Goal: Complete application form: Complete application form

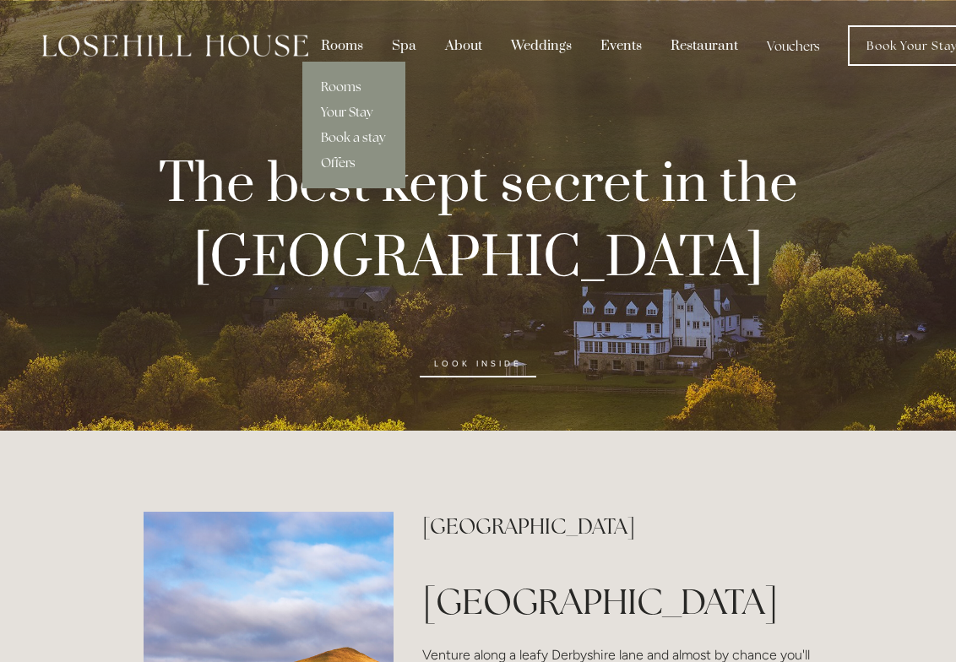
click at [343, 106] on link "Your Stay" at bounding box center [353, 112] width 103 height 25
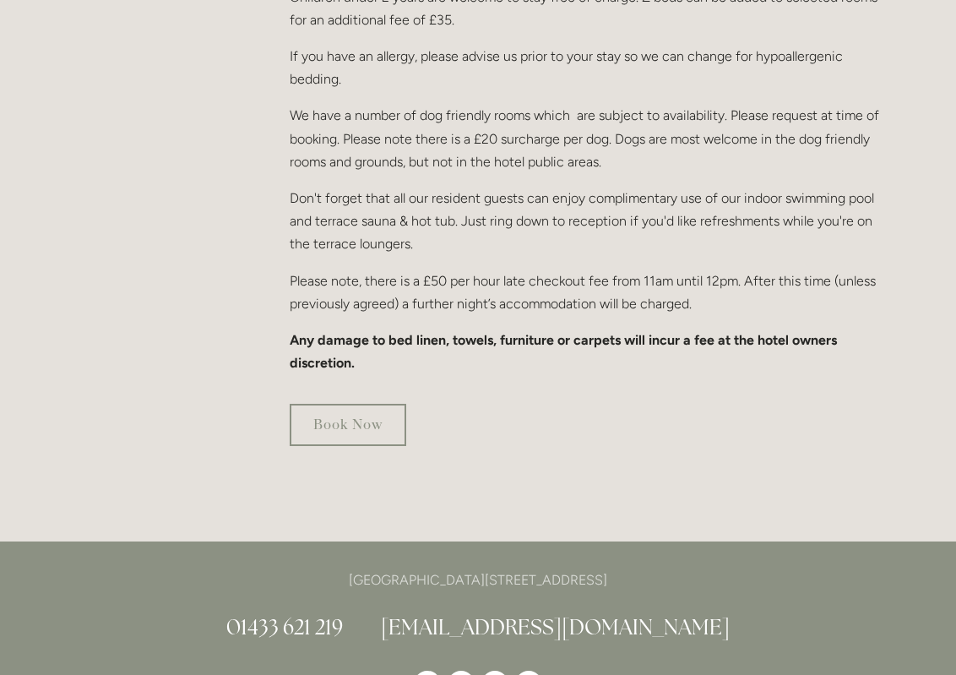
scroll to position [1098, 0]
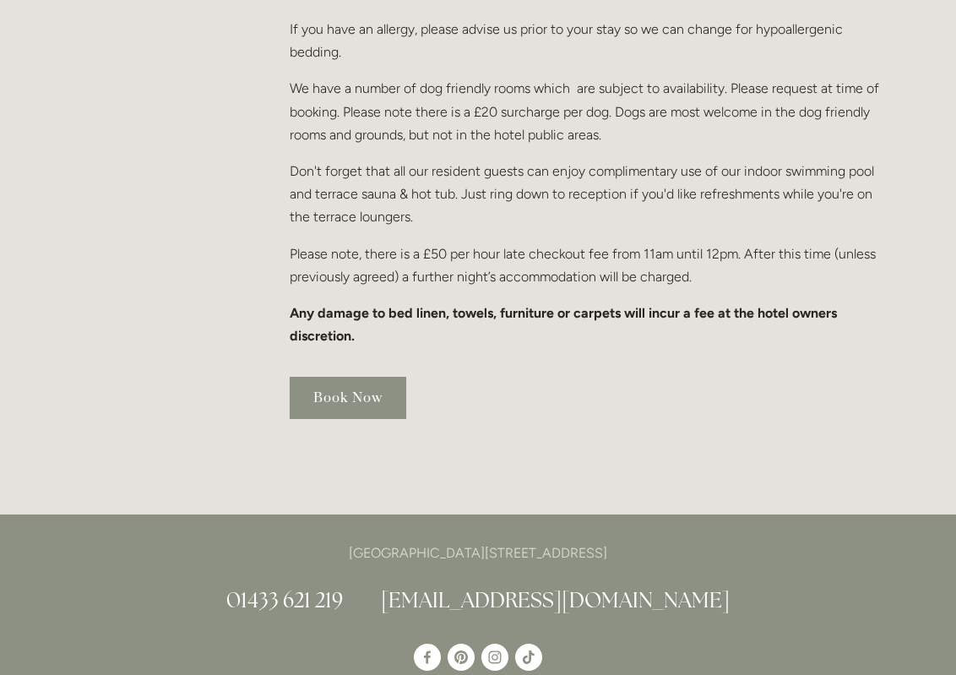
click at [306, 377] on link "Book Now" at bounding box center [348, 398] width 117 height 42
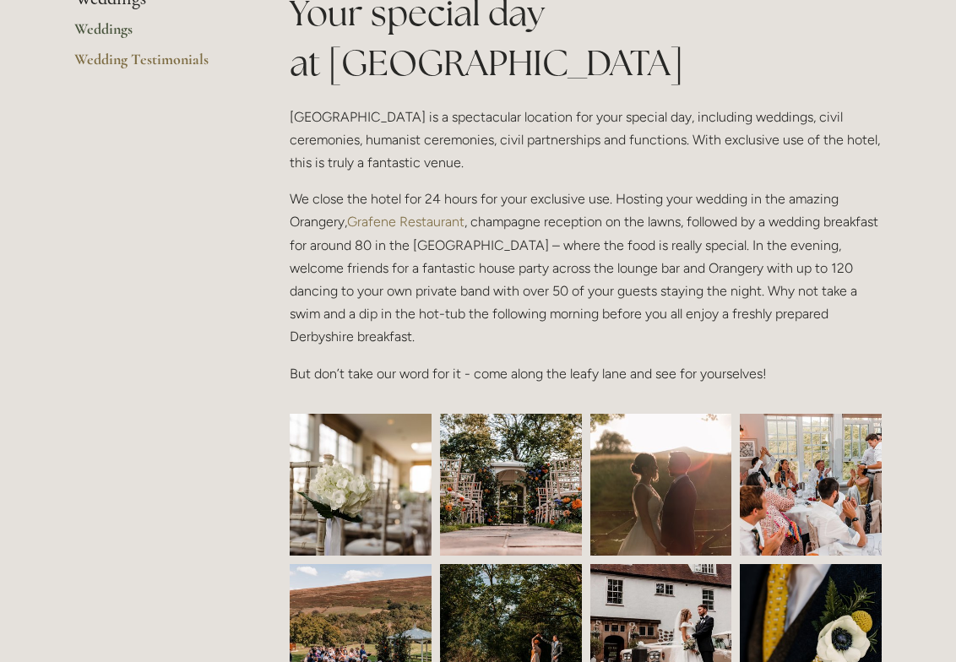
scroll to position [591, 0]
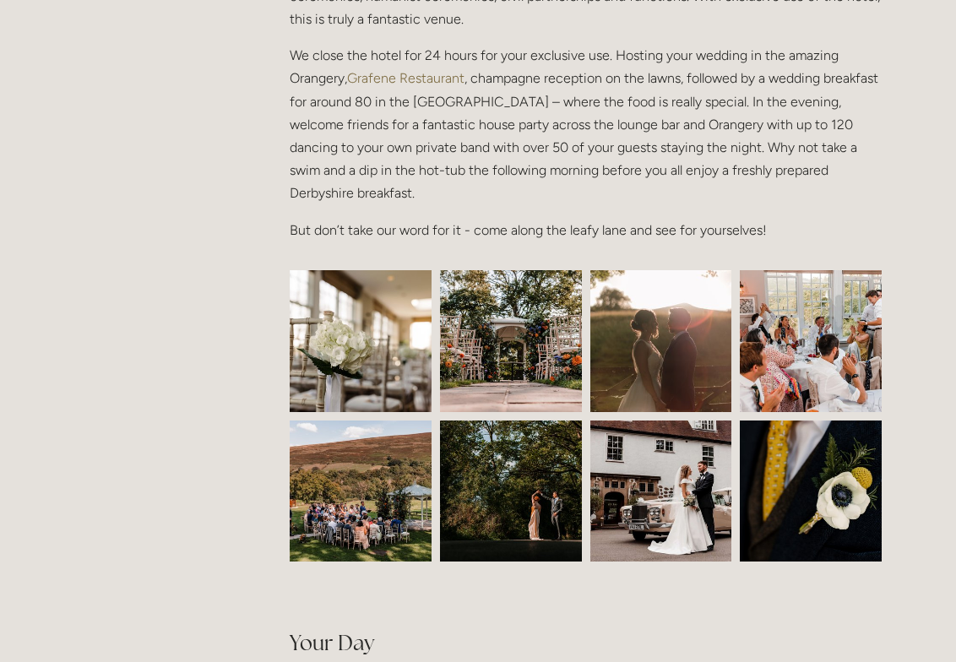
click at [362, 335] on img at bounding box center [360, 341] width 213 height 142
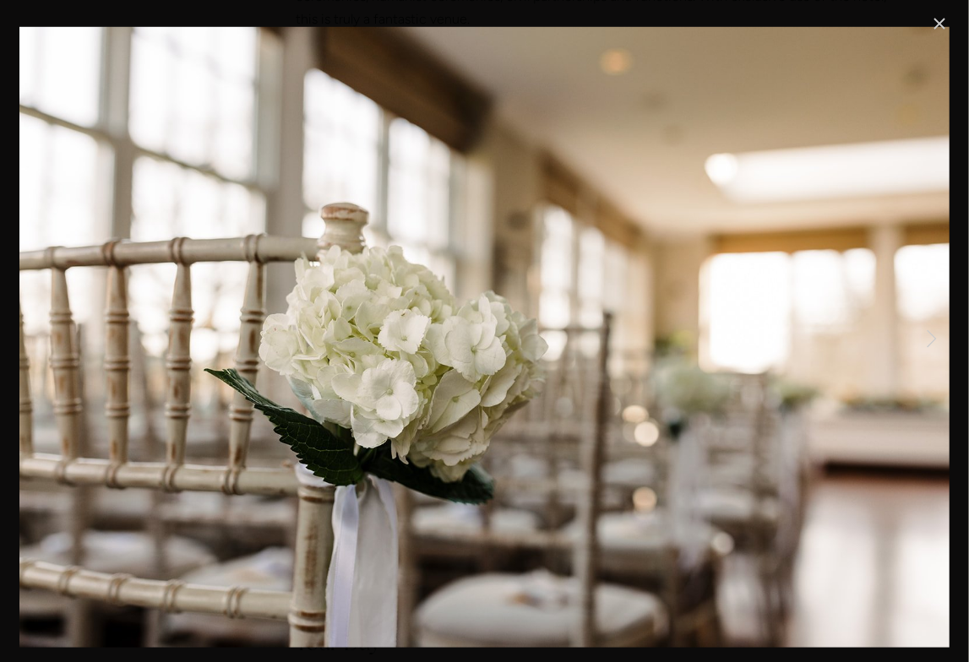
click at [941, 23] on link "Close" at bounding box center [939, 24] width 20 height 20
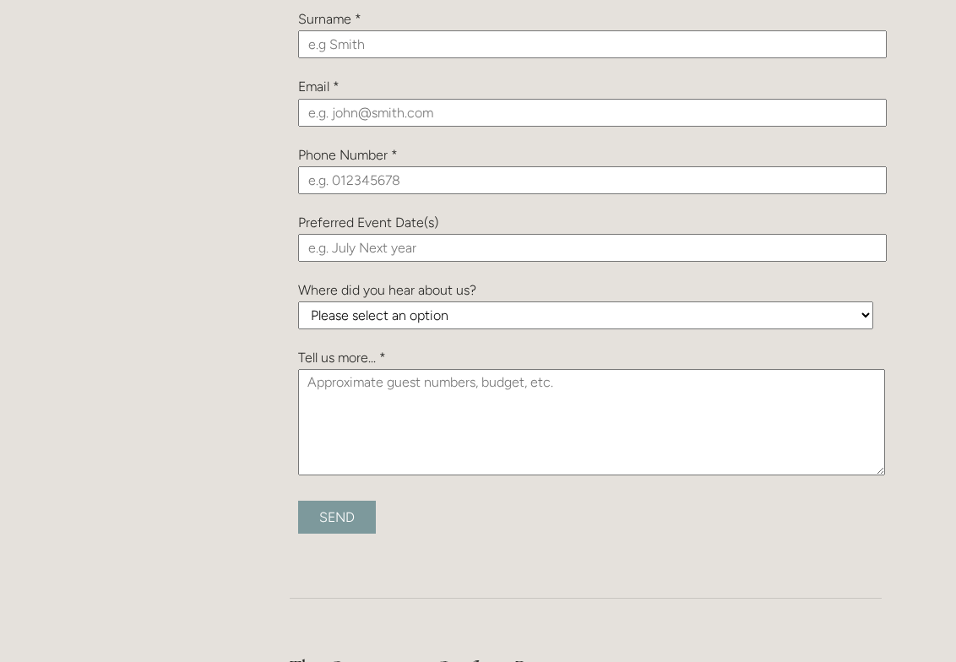
scroll to position [1774, 0]
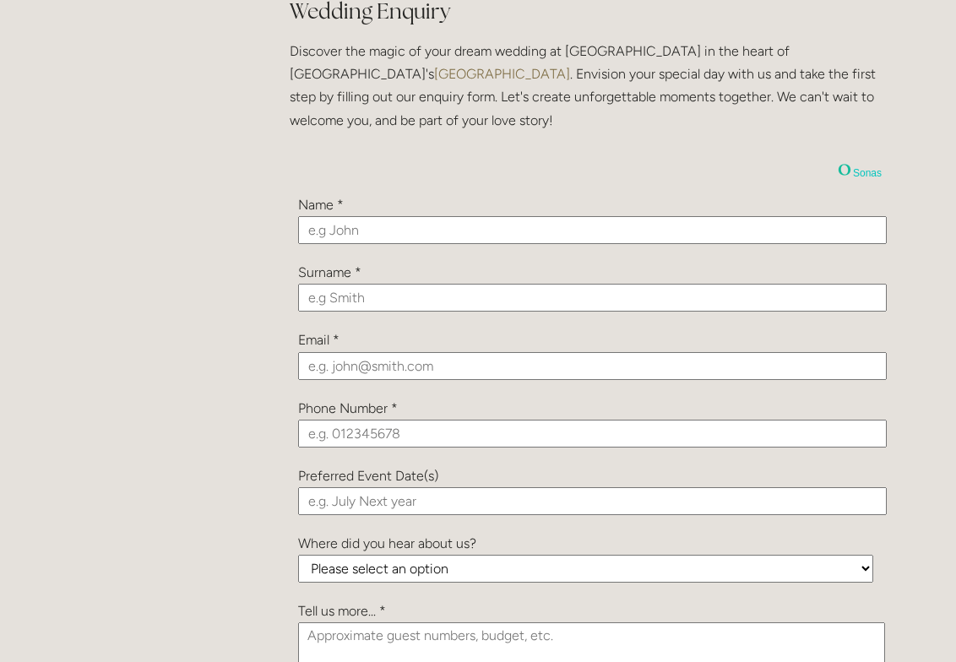
click at [400, 207] on div "Name *" at bounding box center [585, 204] width 575 height 23
click at [389, 229] on input "text" at bounding box center [592, 230] width 589 height 28
click at [346, 224] on input "text" at bounding box center [592, 230] width 589 height 28
type input "Daniel"
type input "Fay"
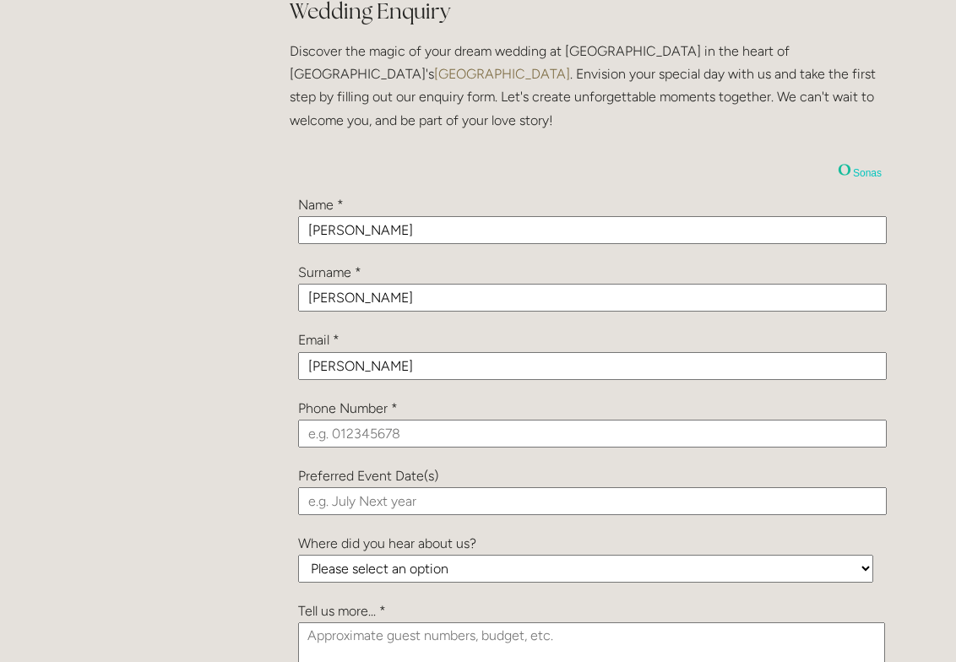
type input "danfay20@gmail.com"
type input "07585253259"
type input "Spring 2026"
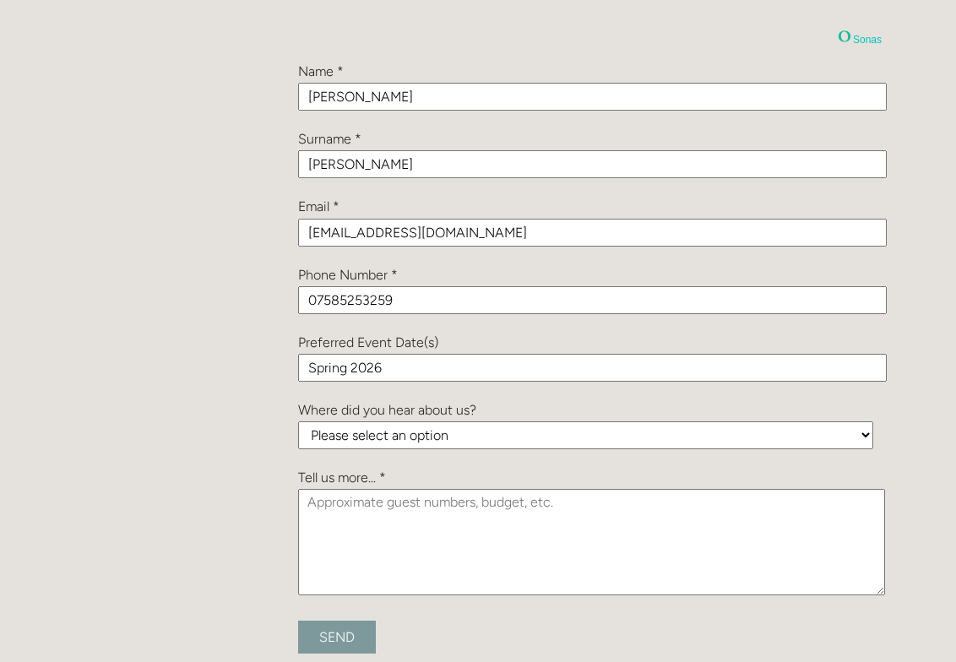
scroll to position [2027, 0]
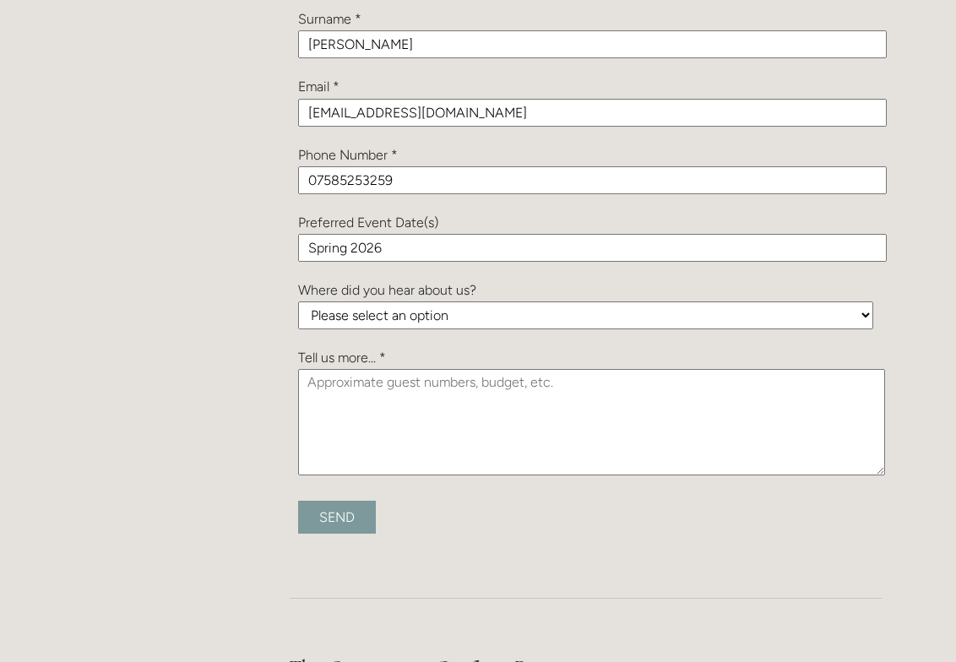
click at [650, 309] on select "Please select an option Been a Guest at the Venue Bridebook Guides for Brides H…" at bounding box center [585, 316] width 575 height 28
select select "iaPHfnB6YEyqaHrSq"
click at [298, 302] on select "Please select an option Been a Guest at the Venue Bridebook Guides for Brides H…" at bounding box center [585, 316] width 575 height 28
click at [517, 398] on textarea at bounding box center [591, 422] width 587 height 106
type textarea "between 50-75 guests. Budget flexible - just looking for a quote to see if it i…"
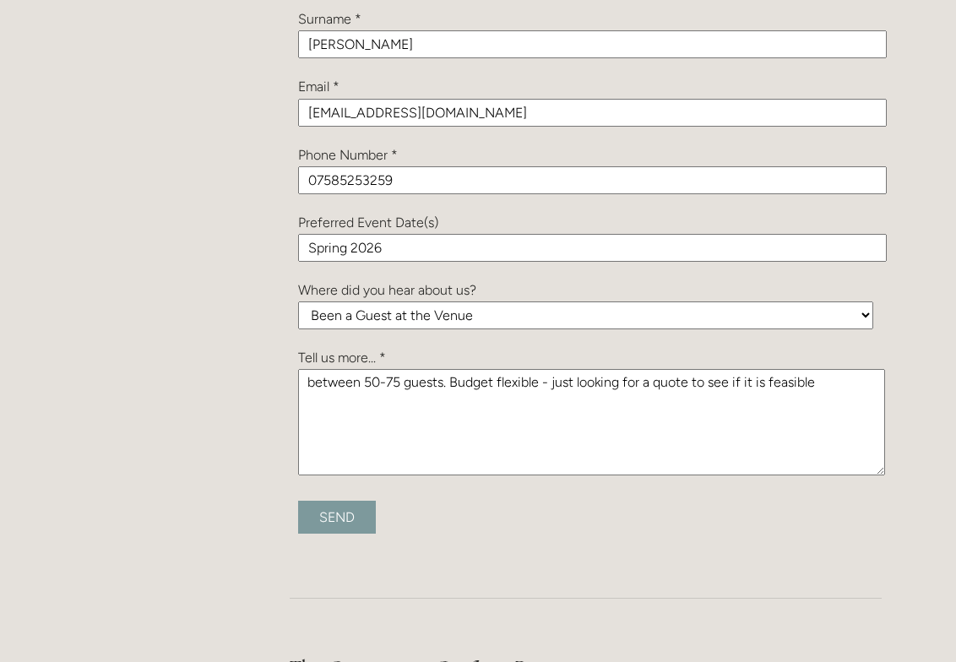
click at [346, 521] on input "Send" at bounding box center [337, 517] width 78 height 33
type input "Submitting..."
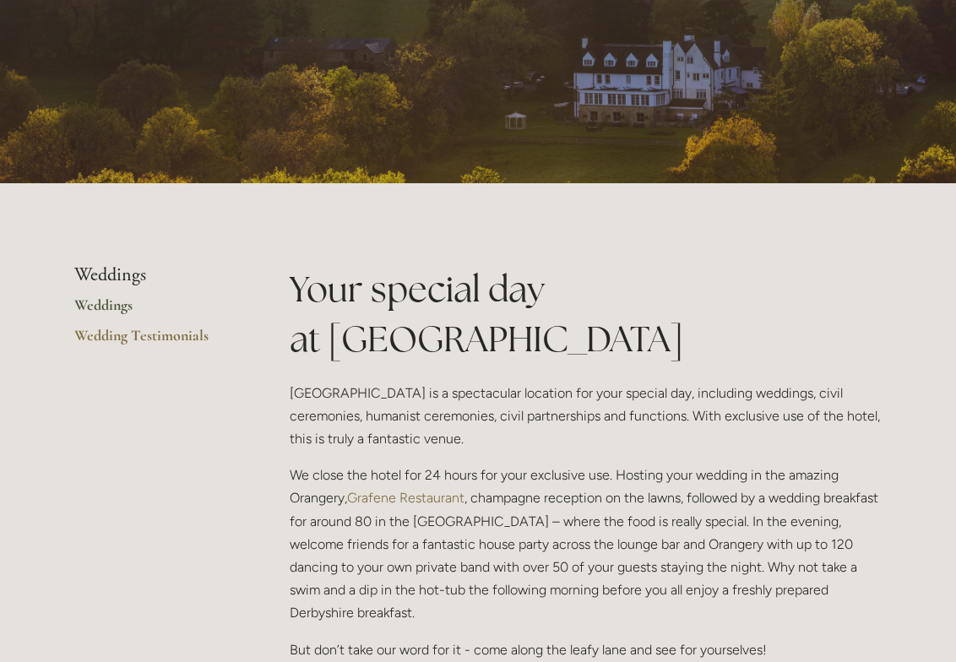
scroll to position [101, 0]
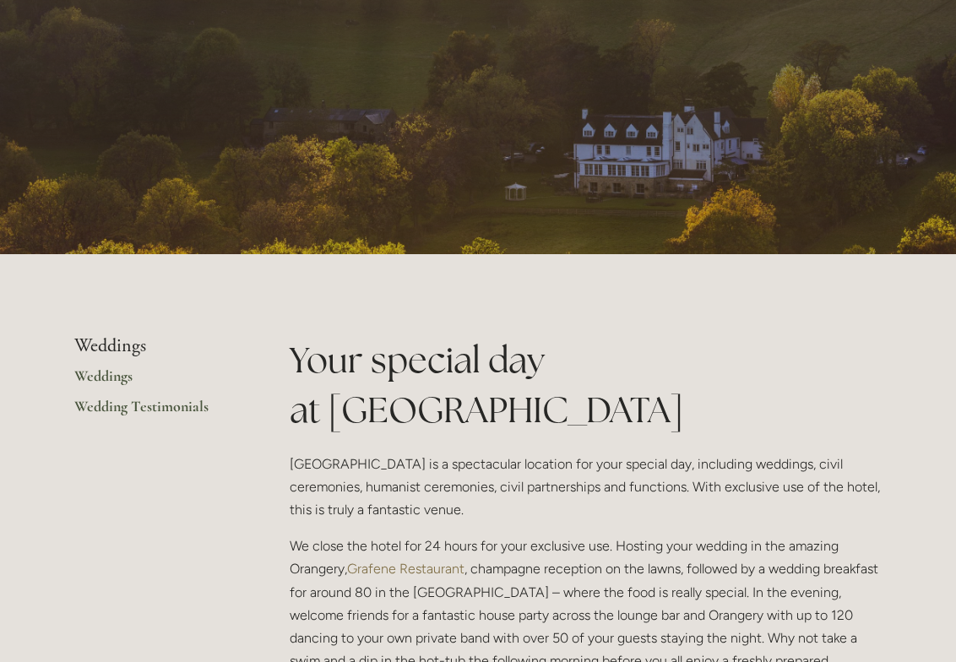
click at [127, 406] on link "Wedding Testimonials" at bounding box center [154, 412] width 161 height 30
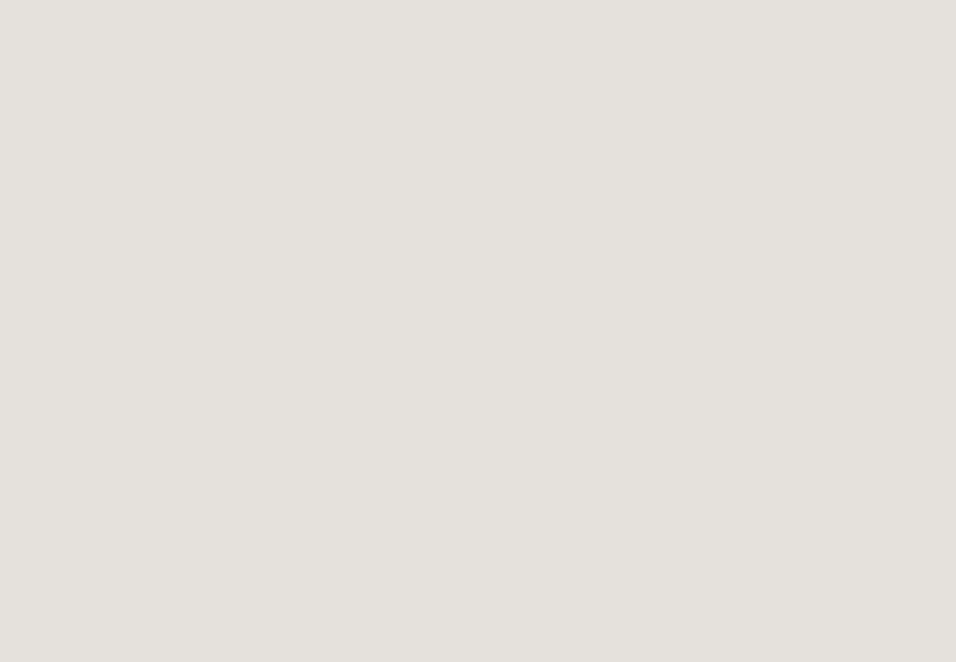
scroll to position [1762, 0]
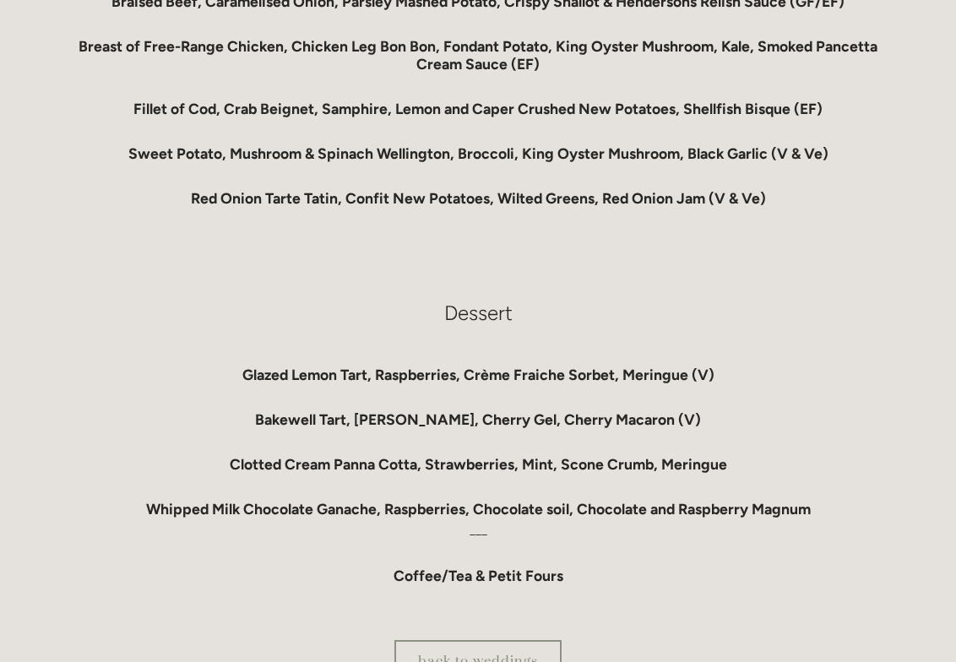
scroll to position [1521, 0]
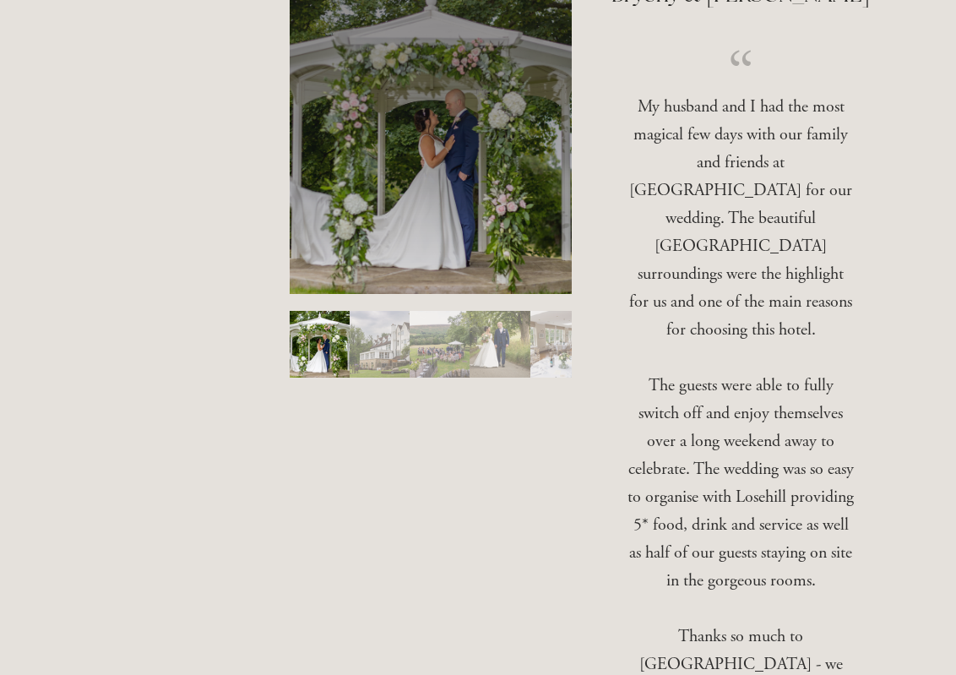
scroll to position [169, 0]
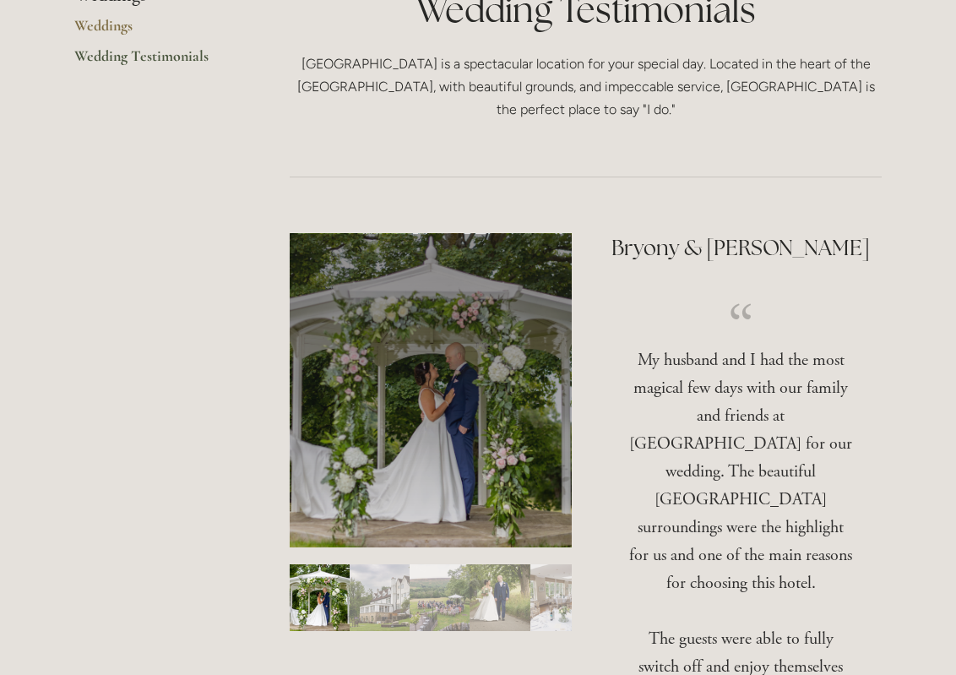
click at [370, 603] on img "Slide 2" at bounding box center [380, 597] width 60 height 67
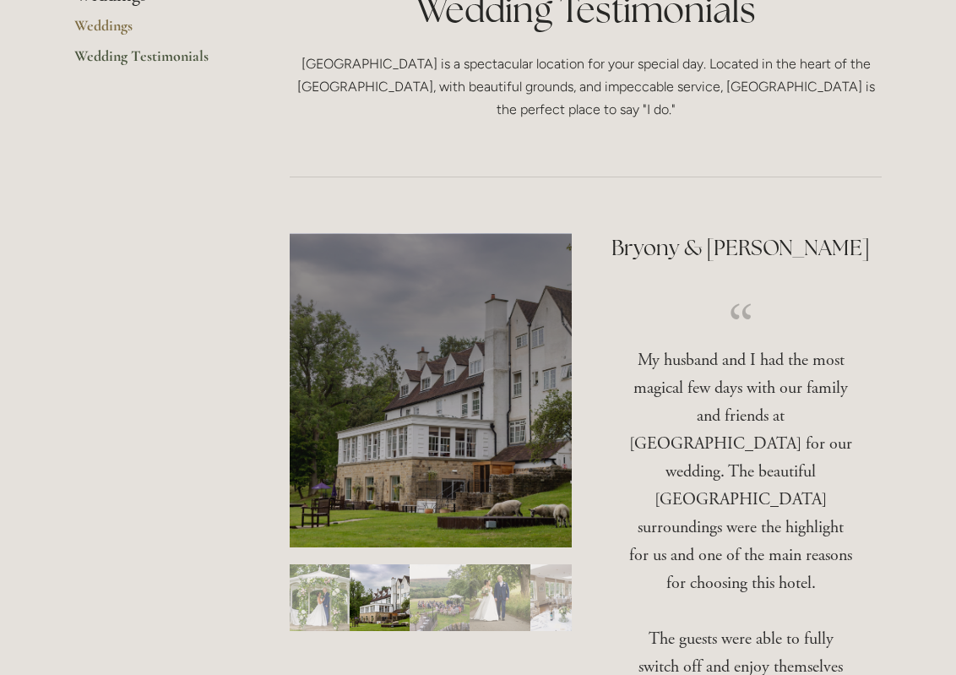
click at [426, 591] on img "Slide 3" at bounding box center [440, 597] width 60 height 67
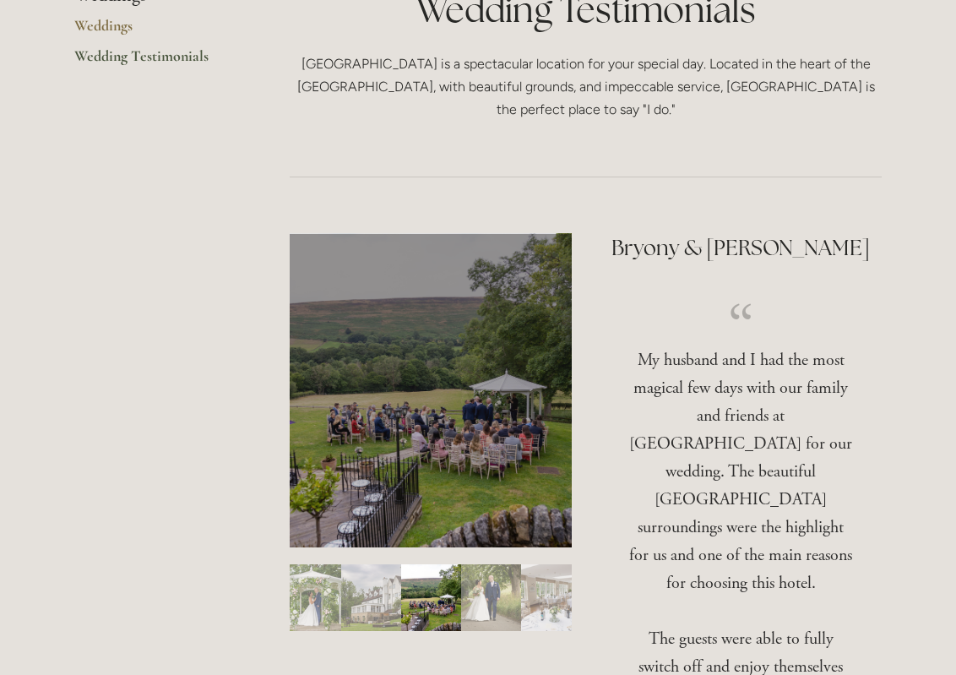
click at [480, 617] on img "Slide 4" at bounding box center [491, 597] width 60 height 67
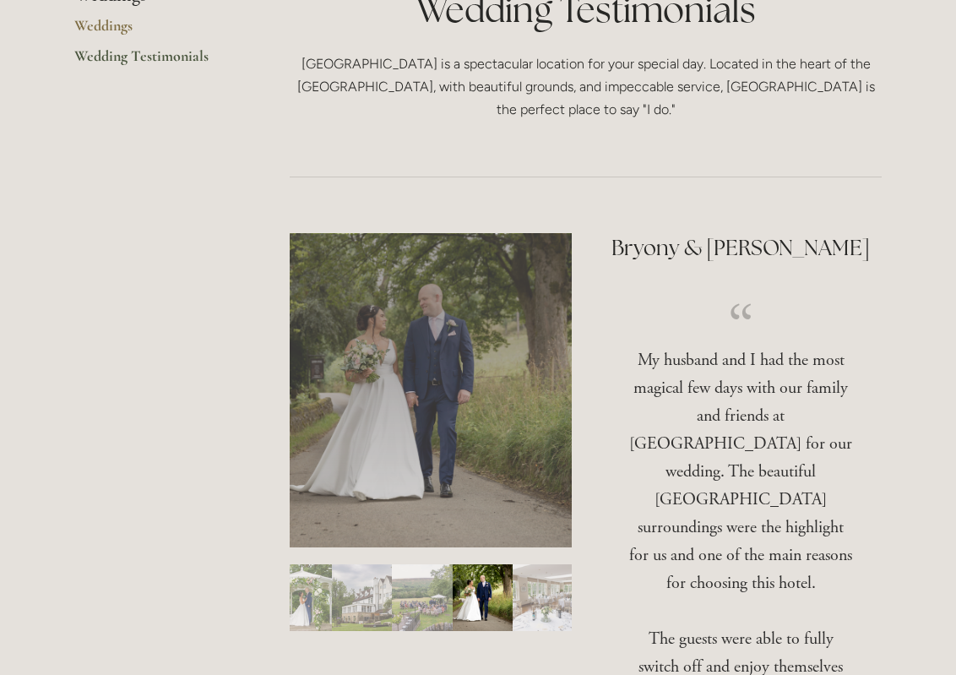
click at [520, 606] on img "Slide 5" at bounding box center [543, 597] width 60 height 67
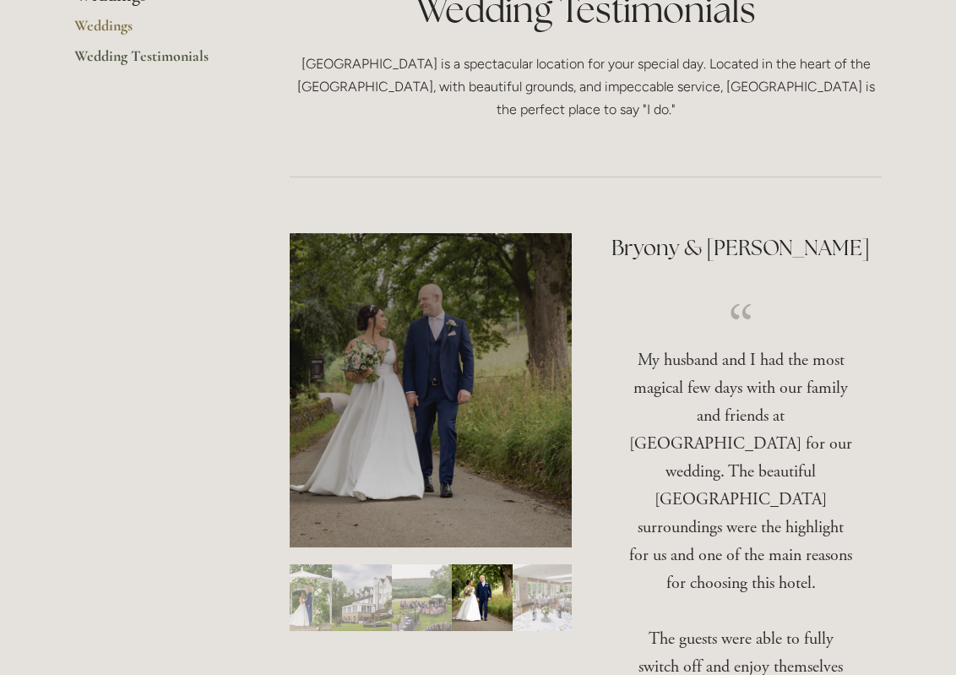
click at [515, 607] on img "Slide 5" at bounding box center [543, 597] width 60 height 67
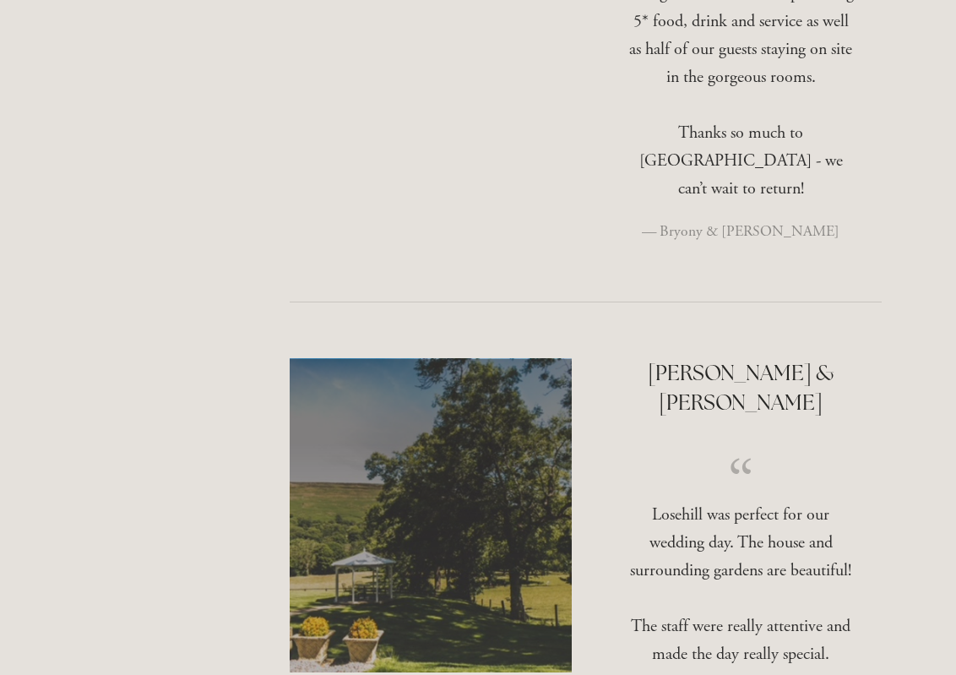
scroll to position [1014, 0]
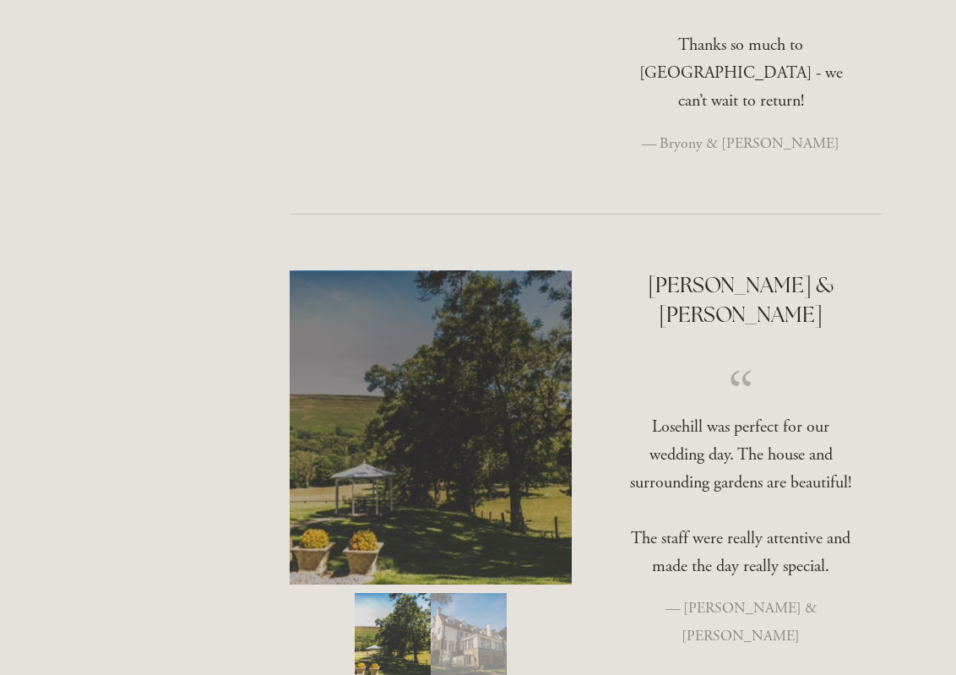
click at [471, 605] on img "Slide 2" at bounding box center [469, 635] width 76 height 84
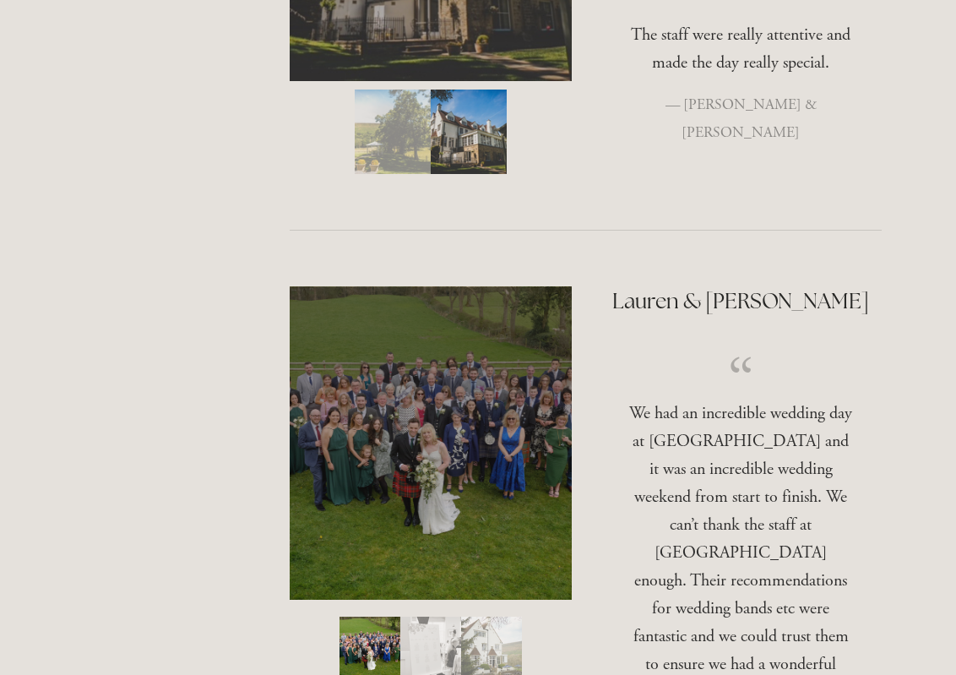
scroll to position [1521, 0]
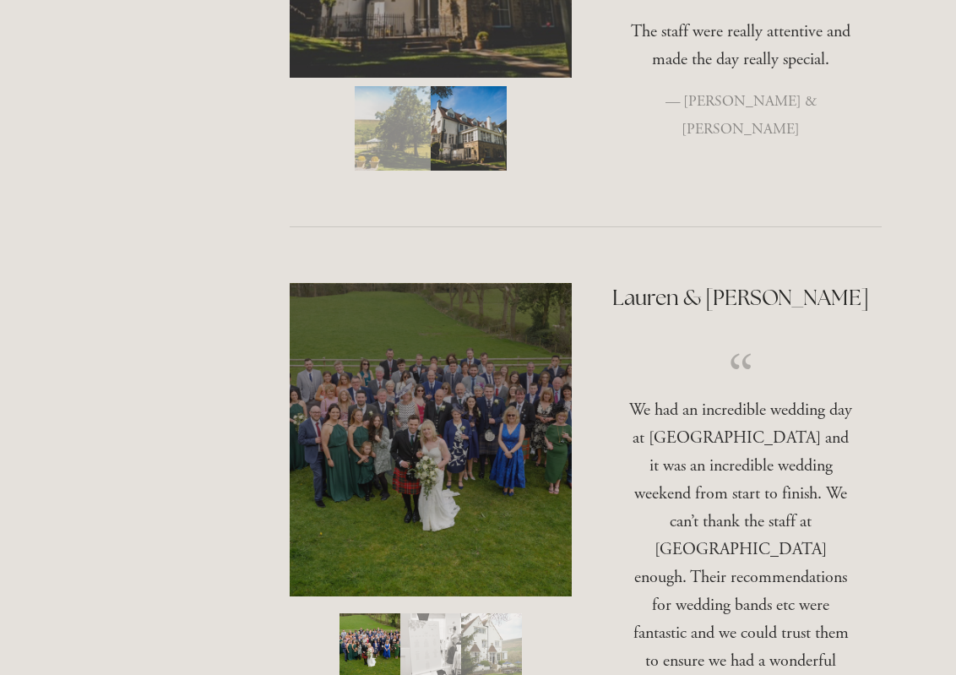
click at [401, 613] on img "Slide 2" at bounding box center [430, 647] width 61 height 68
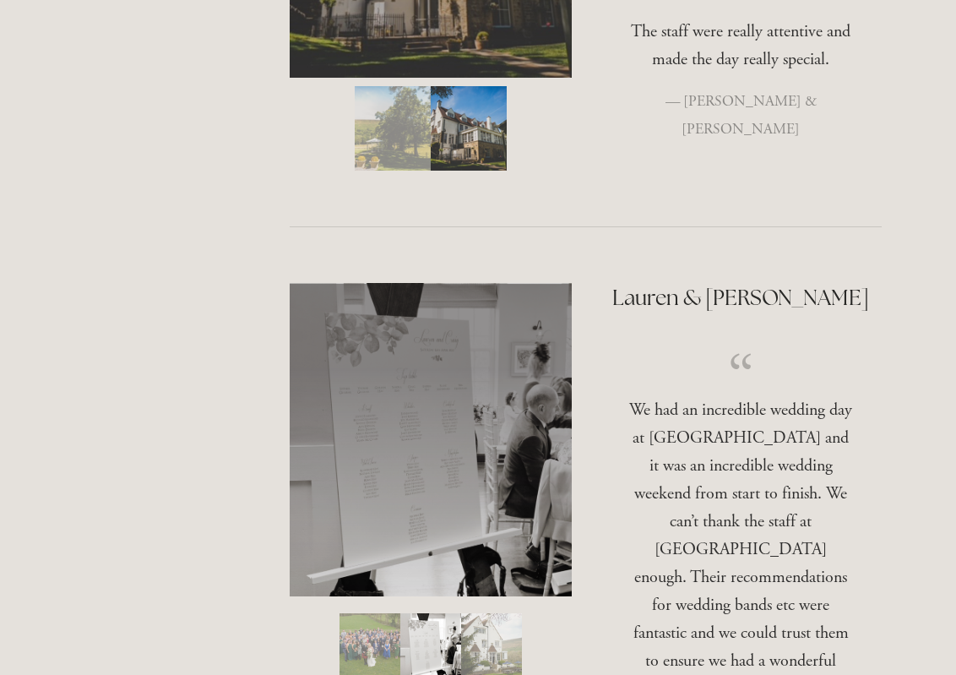
click at [474, 613] on img "Slide 3" at bounding box center [491, 647] width 61 height 68
click at [487, 613] on img "Slide 3" at bounding box center [491, 647] width 61 height 68
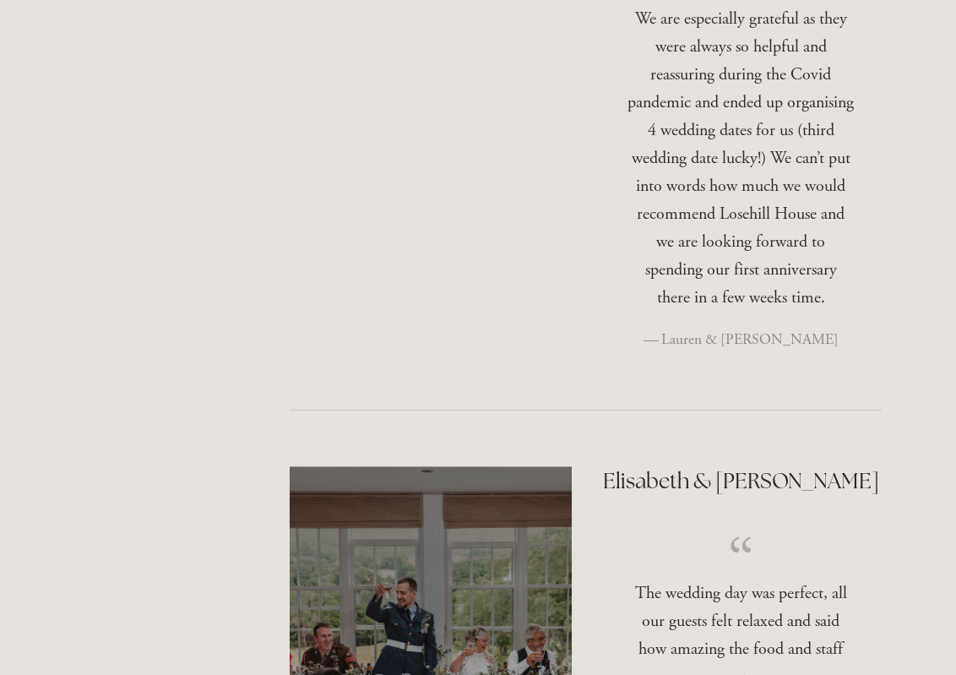
scroll to position [2534, 0]
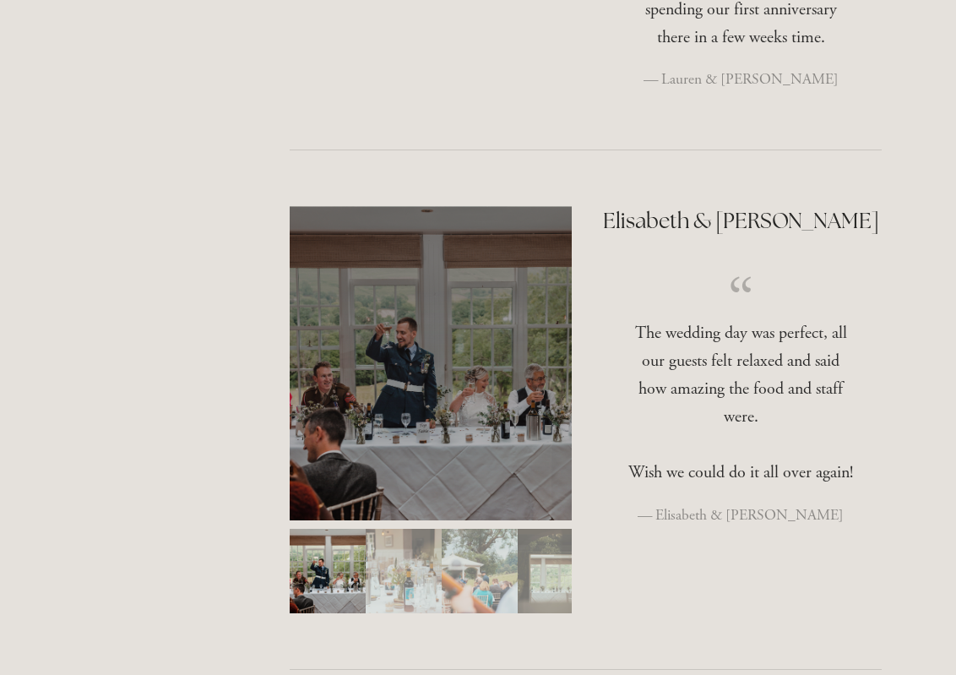
click at [383, 529] on img "Slide 2" at bounding box center [404, 571] width 76 height 84
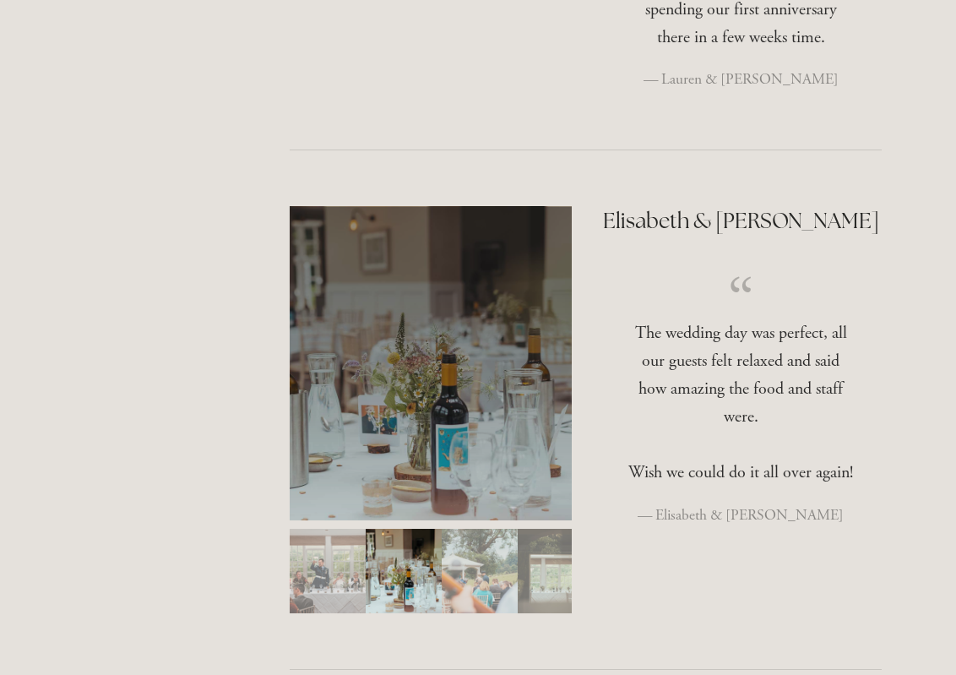
click at [464, 529] on img "Slide 3" at bounding box center [480, 571] width 76 height 84
click at [500, 529] on img "Slide 3" at bounding box center [480, 571] width 76 height 84
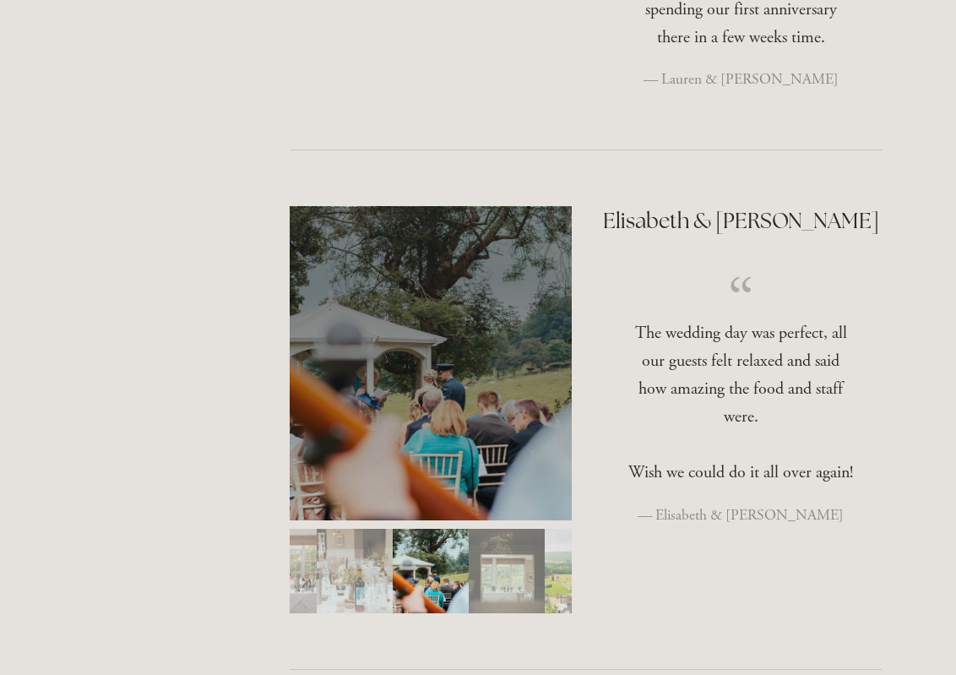
click at [505, 529] on img "Slide 4" at bounding box center [507, 571] width 76 height 84
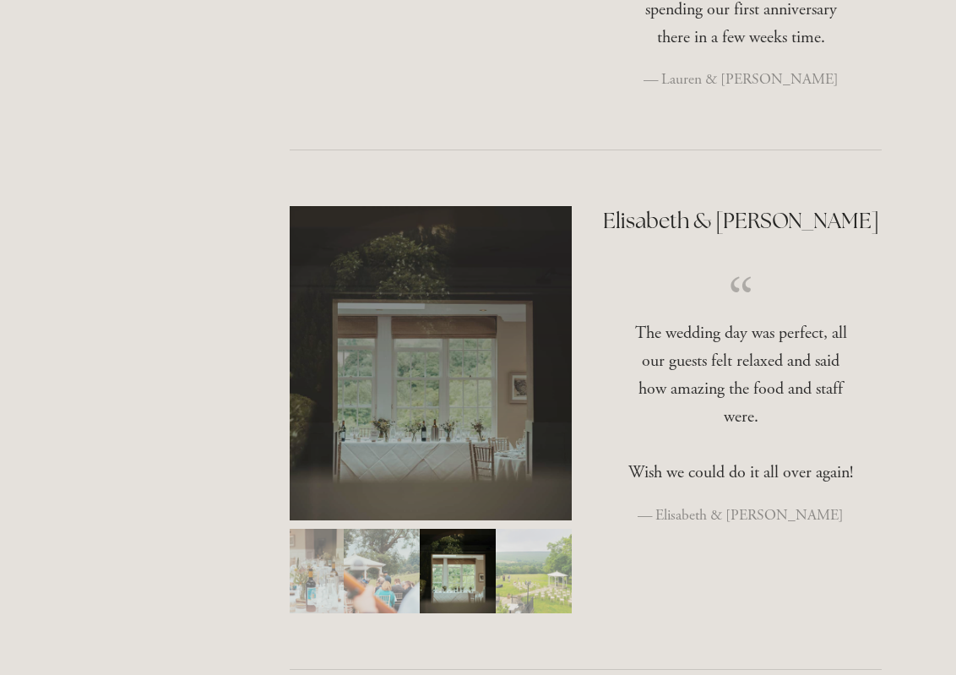
click at [525, 529] on img "Slide 5" at bounding box center [534, 571] width 76 height 84
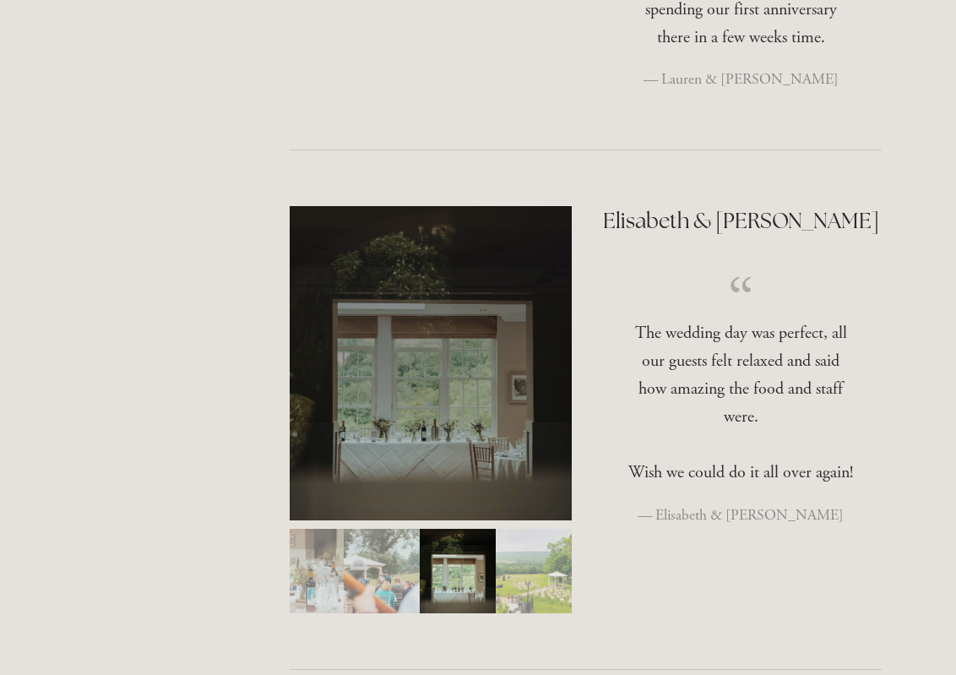
click at [525, 529] on img "Slide 5" at bounding box center [534, 571] width 76 height 84
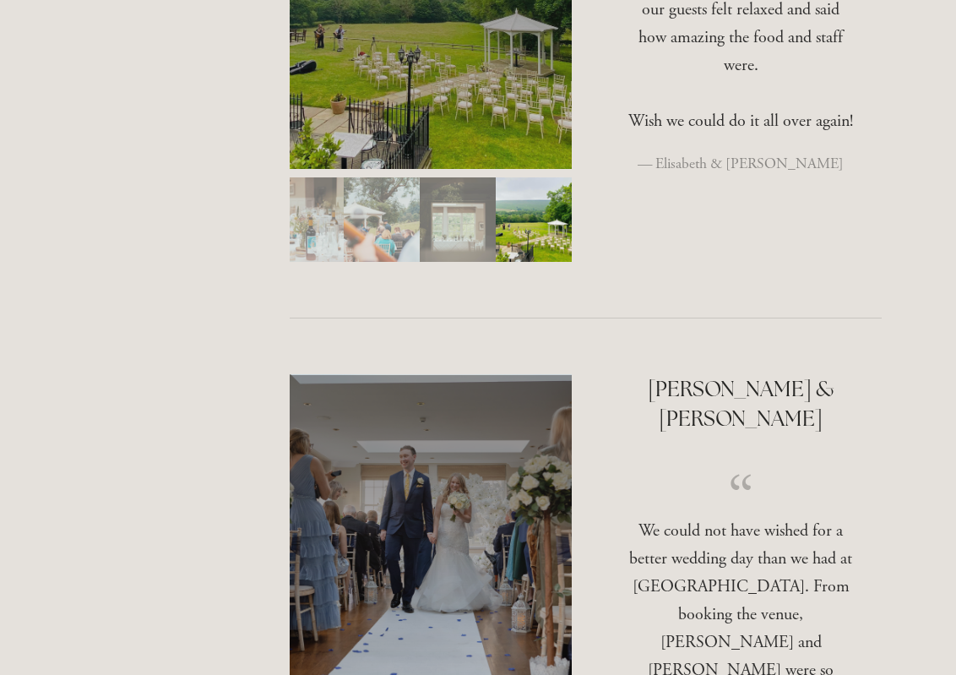
scroll to position [2957, 0]
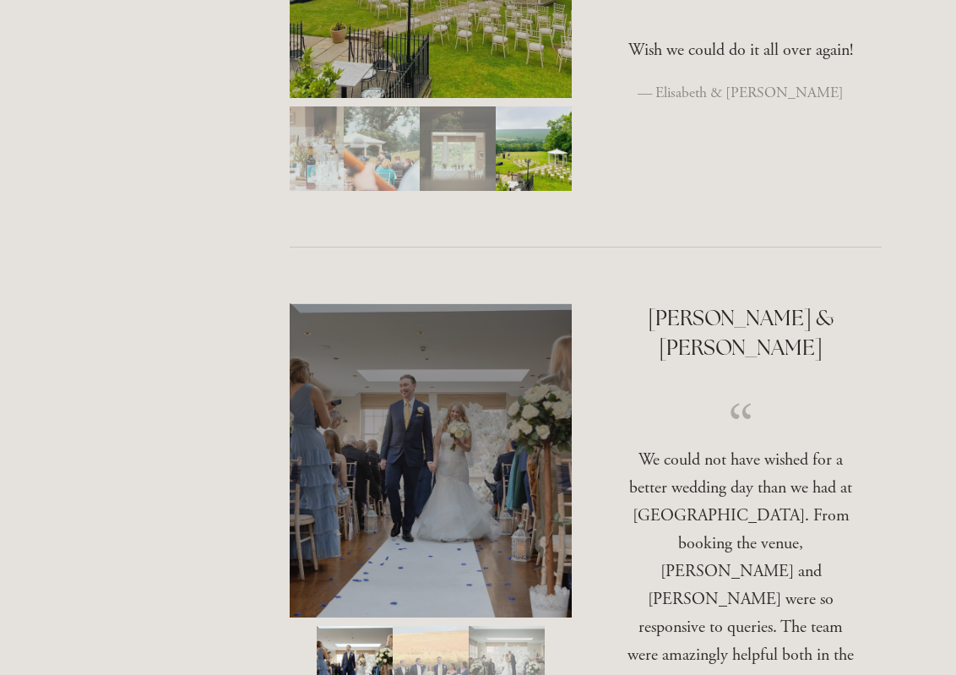
click at [433, 626] on img "Slide 2" at bounding box center [431, 668] width 76 height 84
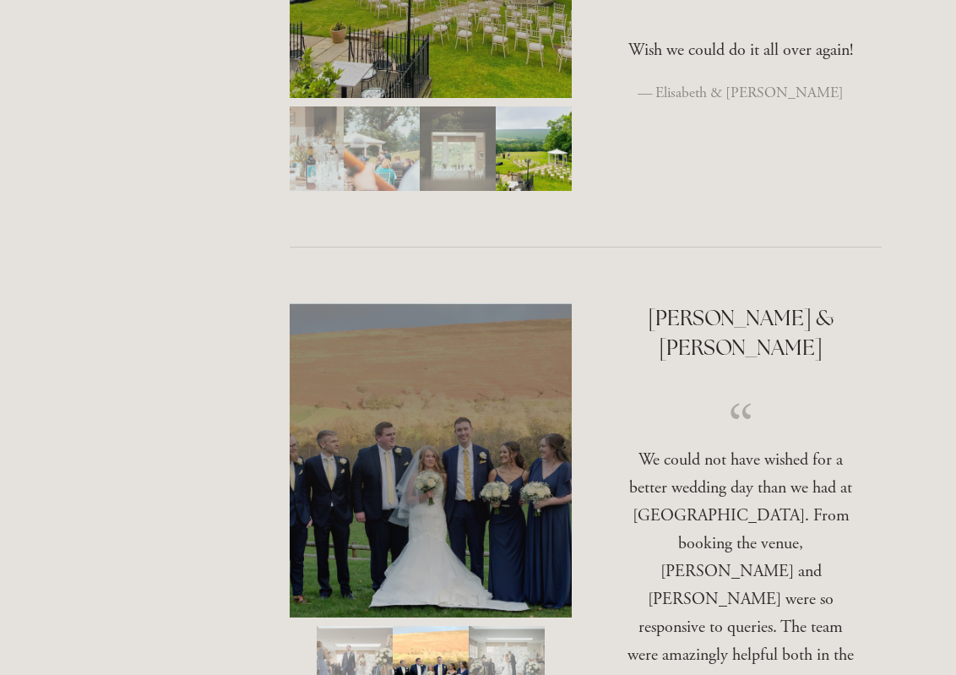
click at [482, 626] on img "Slide 3" at bounding box center [507, 668] width 76 height 84
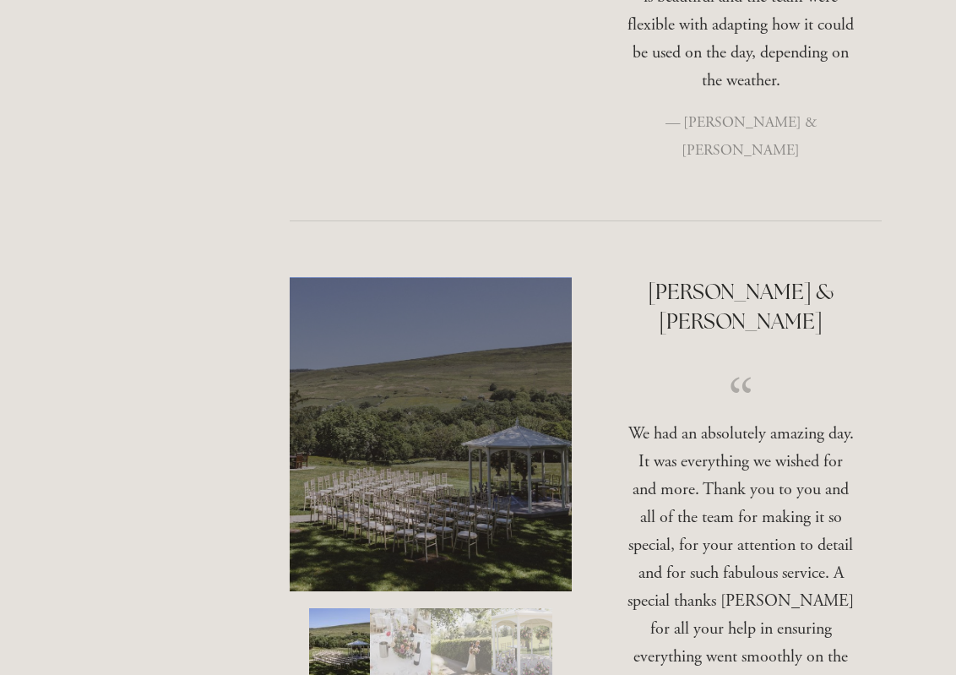
scroll to position [3886, 0]
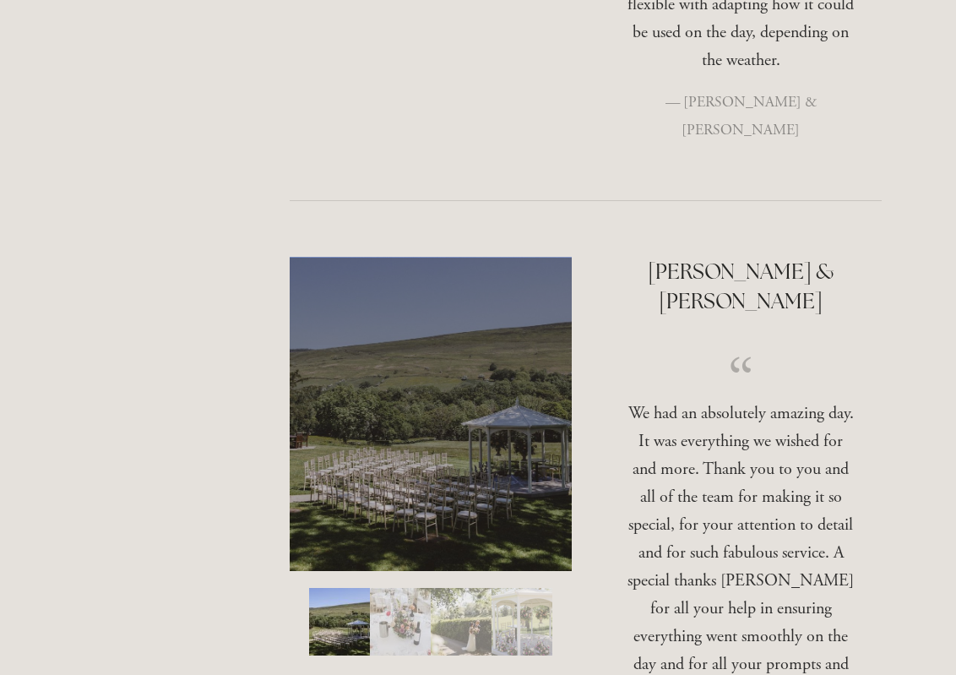
click at [411, 588] on img "Slide 2" at bounding box center [400, 622] width 61 height 68
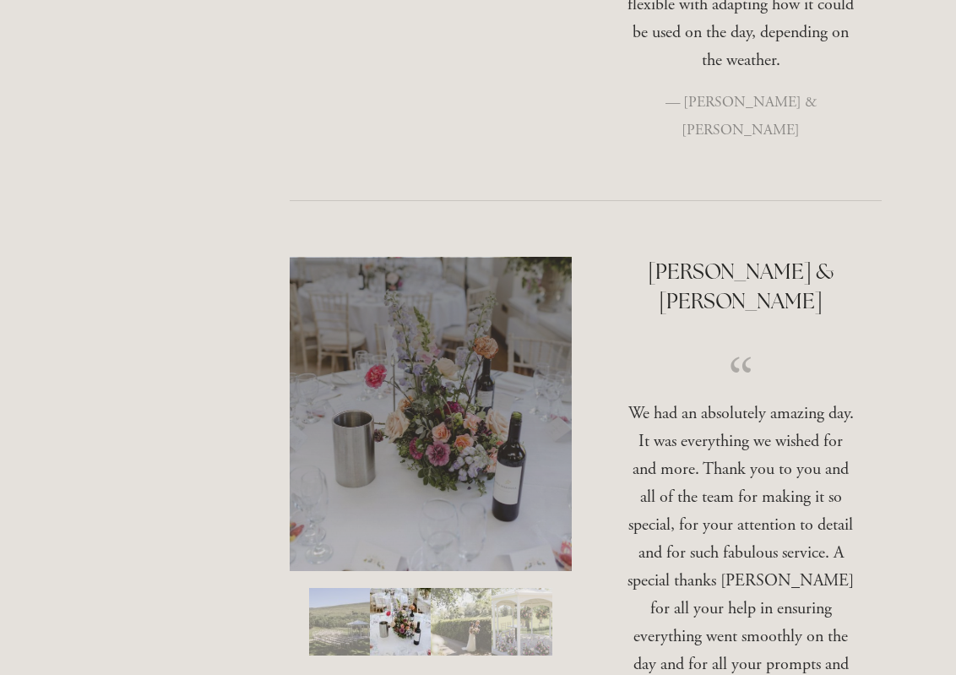
click at [465, 588] on img "Slide 3" at bounding box center [461, 622] width 61 height 68
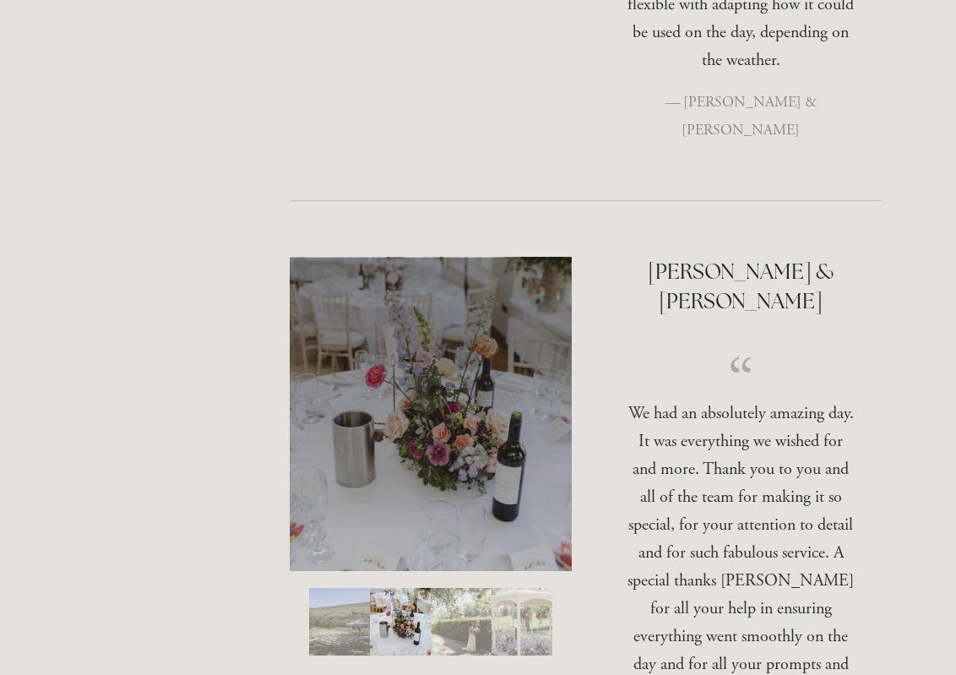
click at [489, 588] on img "Slide 3" at bounding box center [461, 622] width 61 height 68
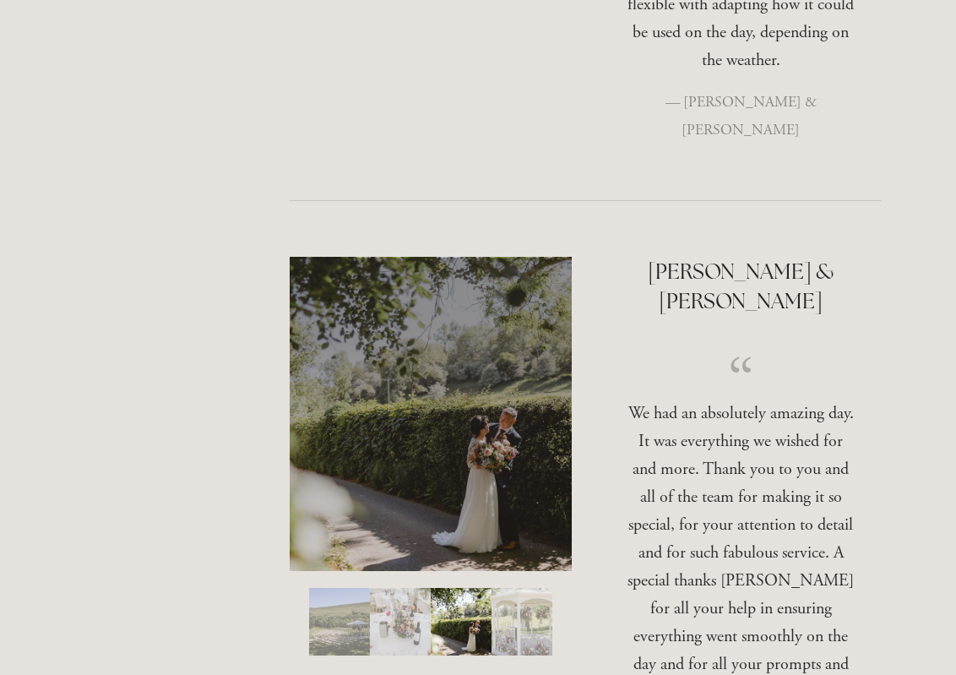
click at [509, 588] on img "Slide 4" at bounding box center [522, 622] width 61 height 68
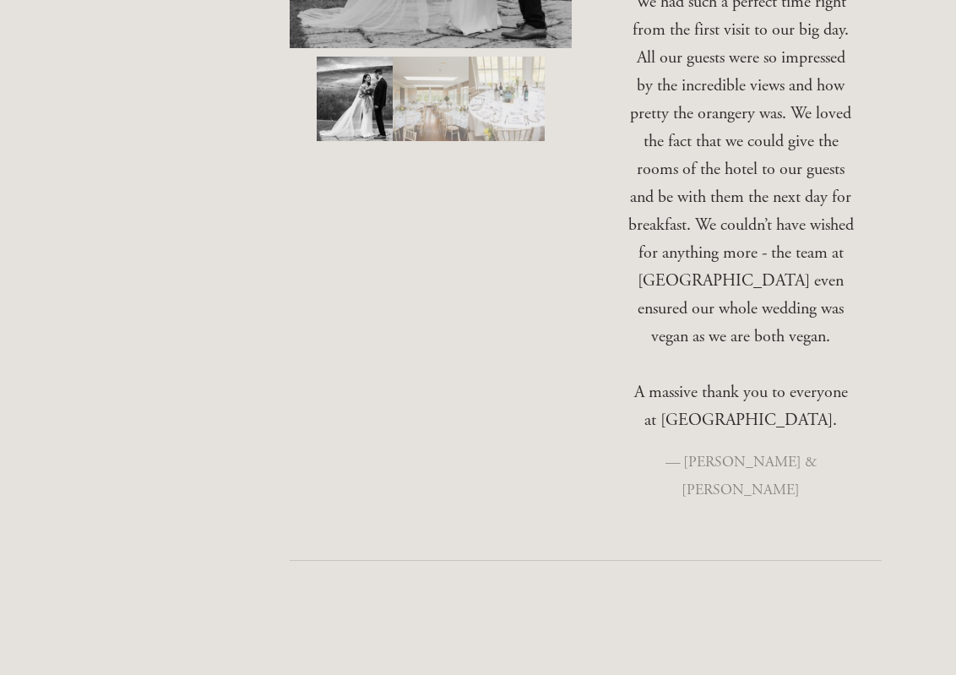
scroll to position [4815, 0]
